Goal: Task Accomplishment & Management: Use online tool/utility

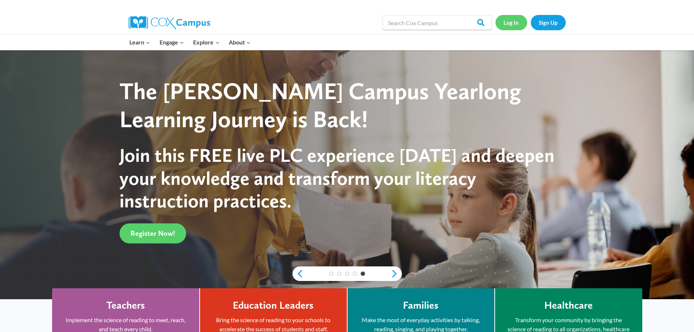
click at [509, 23] on link "Log In" at bounding box center [512, 22] width 32 height 15
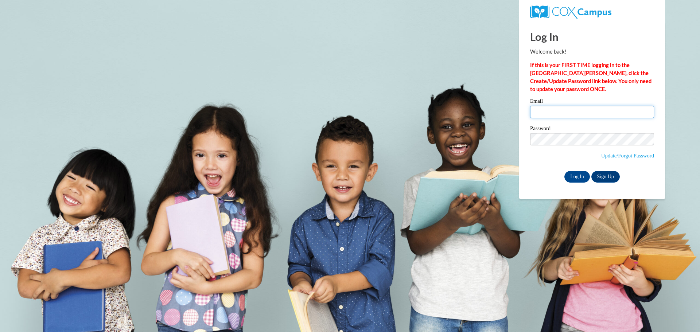
click at [556, 111] on input "Email" at bounding box center [592, 112] width 124 height 12
type input "tbuck@floydboe.net"
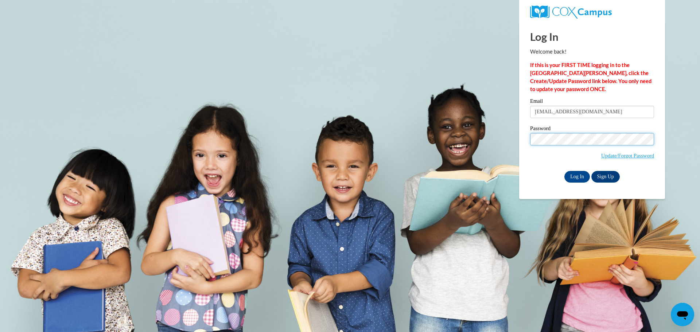
click at [564, 171] on input "Log In" at bounding box center [577, 177] width 26 height 12
click at [575, 173] on input "Log In" at bounding box center [577, 177] width 26 height 12
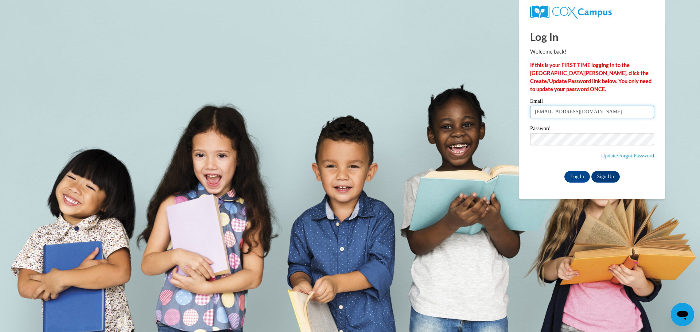
click at [582, 111] on input "tbuck@floydboe.net" at bounding box center [592, 112] width 124 height 12
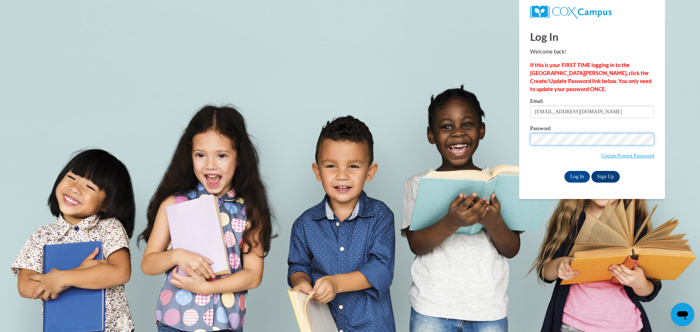
click at [564, 171] on input "Log In" at bounding box center [577, 177] width 26 height 12
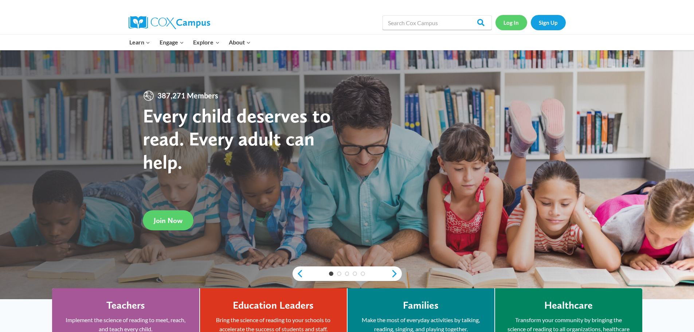
click at [509, 26] on link "Log In" at bounding box center [512, 22] width 32 height 15
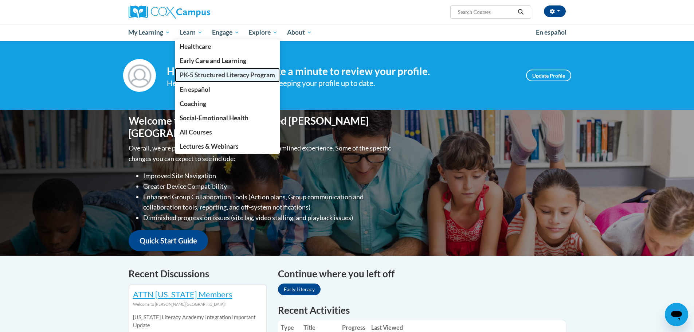
click at [203, 73] on span "PK-5 Structured Literacy Program" at bounding box center [227, 75] width 95 height 8
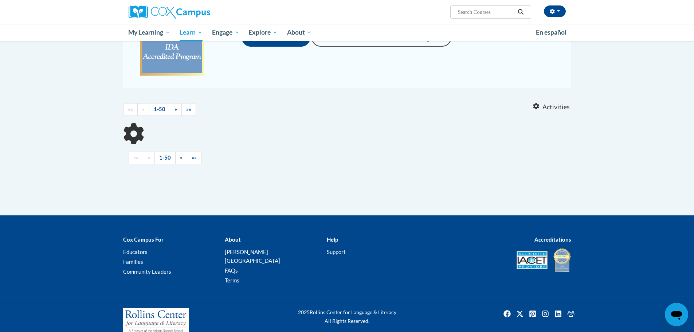
scroll to position [142, 0]
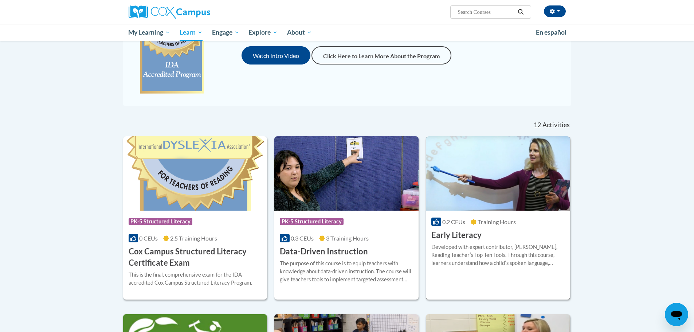
click at [465, 231] on h3 "Early Literacy" at bounding box center [456, 235] width 50 height 11
click at [465, 237] on h3 "Early Literacy" at bounding box center [456, 235] width 50 height 11
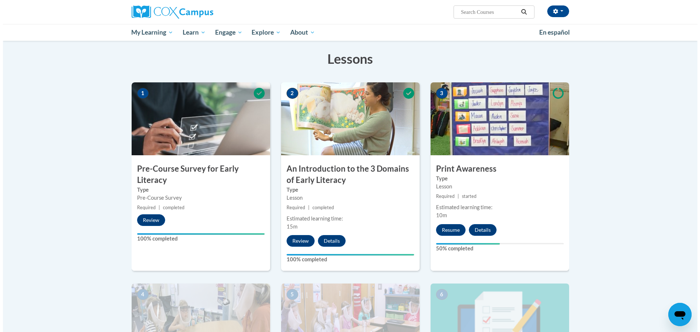
scroll to position [109, 0]
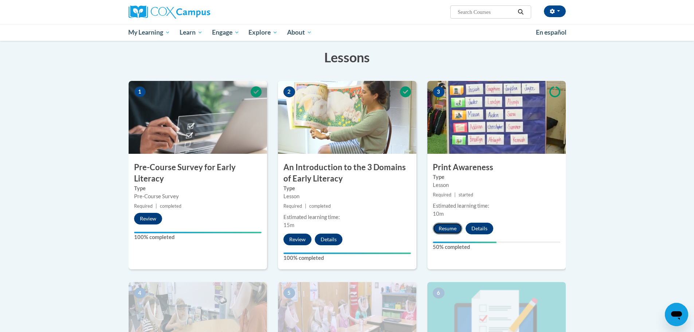
click at [453, 227] on button "Resume" at bounding box center [448, 229] width 30 height 12
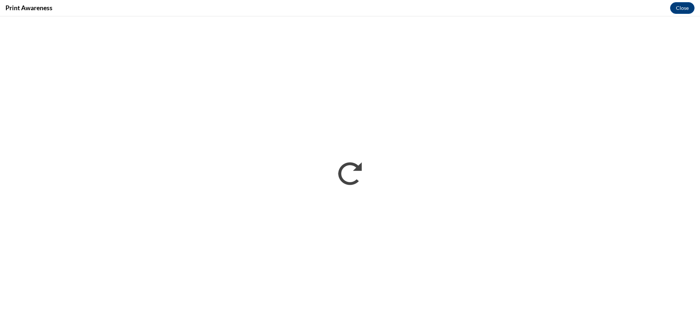
scroll to position [0, 0]
